Goal: Transaction & Acquisition: Purchase product/service

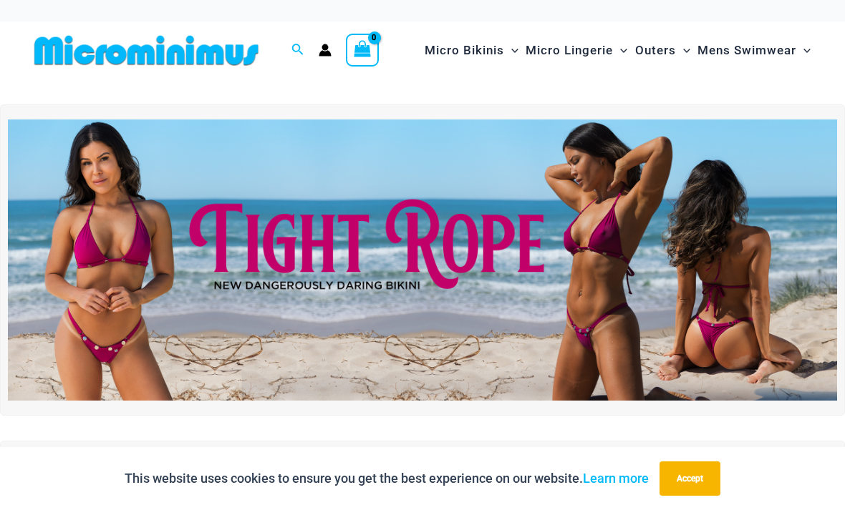
click at [464, 236] on img at bounding box center [422, 261] width 829 height 282
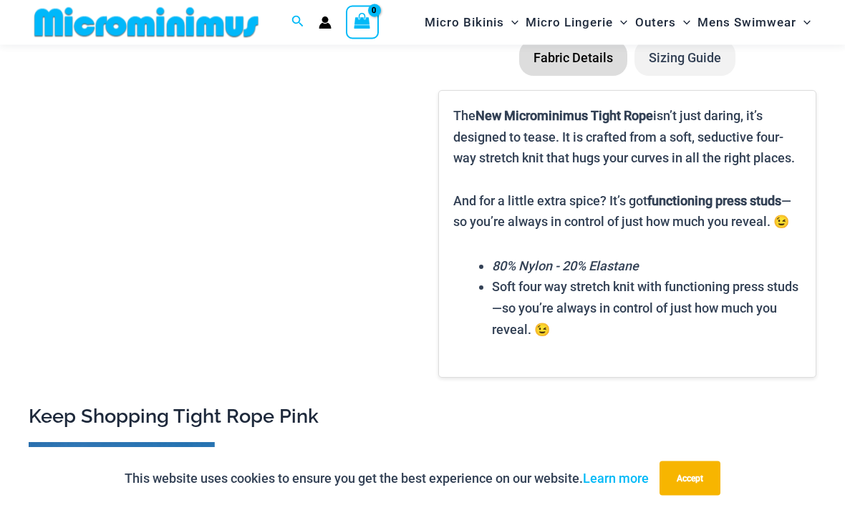
scroll to position [1980, 0]
click at [491, 24] on span "Micro Bikinis" at bounding box center [464, 22] width 79 height 37
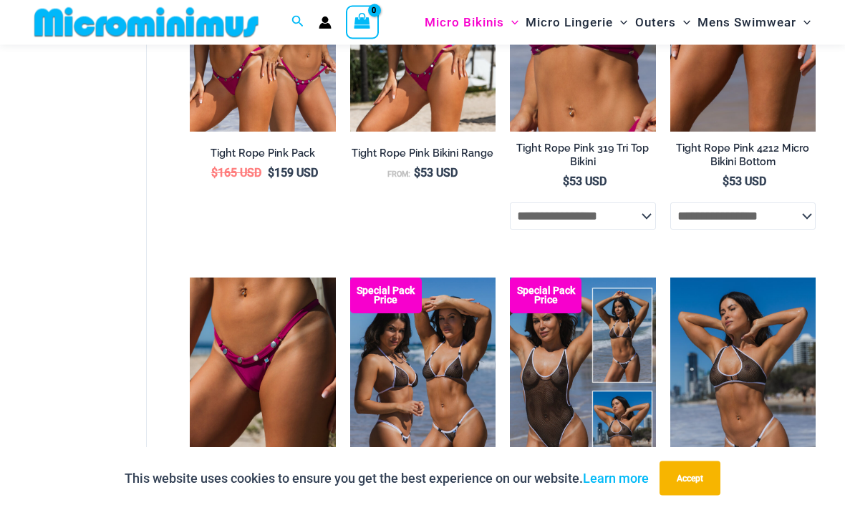
scroll to position [639, 0]
